Goal: Obtain resource: Download file/media

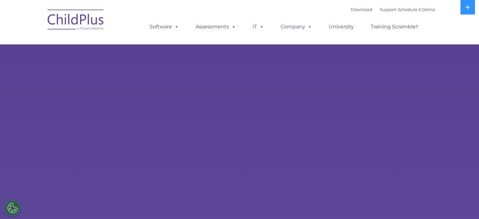
select select "MEDIUM"
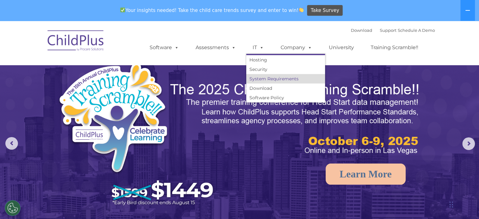
click at [260, 78] on link "System Requirements" at bounding box center [285, 78] width 79 height 9
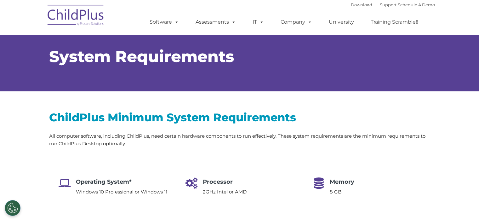
select select "MEDIUM"
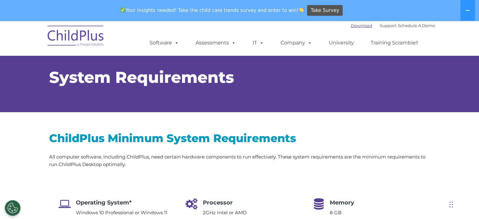
click at [351, 27] on link "Download" at bounding box center [361, 25] width 21 height 5
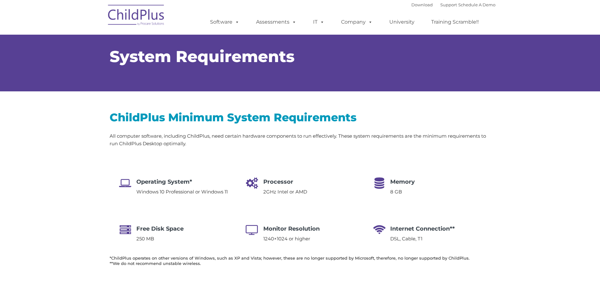
select select "MEDIUM"
